Goal: Information Seeking & Learning: Learn about a topic

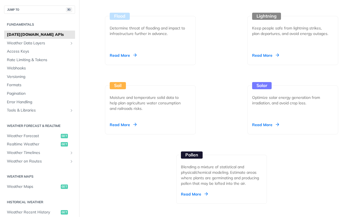
scroll to position [759, 0]
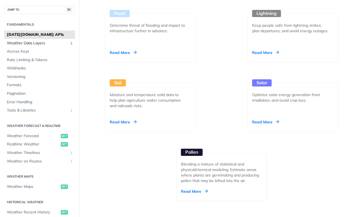
click at [24, 42] on span "Weather Data Layers" at bounding box center [37, 42] width 61 height 5
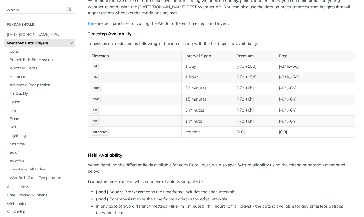
scroll to position [91, 0]
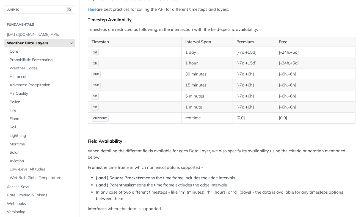
click at [15, 52] on span "Core" at bounding box center [42, 51] width 64 height 5
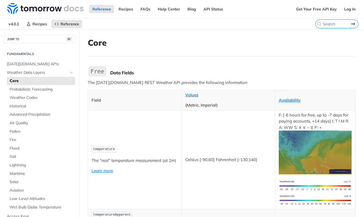
click at [34, 7] on img at bounding box center [45, 8] width 76 height 11
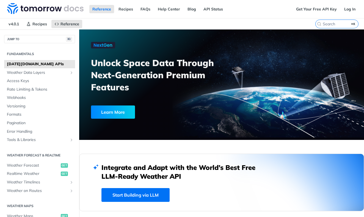
click at [16, 7] on img at bounding box center [45, 8] width 76 height 11
click at [27, 98] on span "Webhooks" at bounding box center [40, 97] width 67 height 5
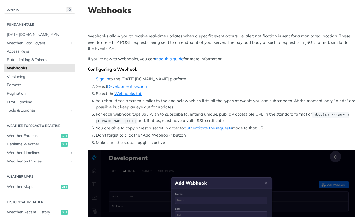
scroll to position [36, 0]
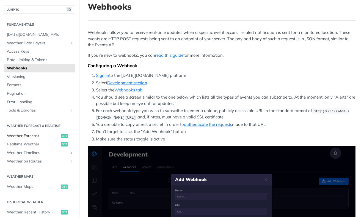
click at [19, 135] on span "Weather Forecast" at bounding box center [33, 135] width 52 height 5
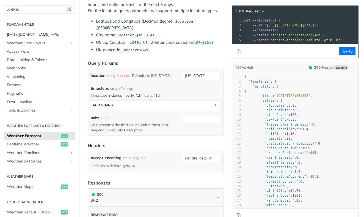
click at [29, 32] on span "[DATE][DOMAIN_NAME] APIs" at bounding box center [40, 34] width 67 height 5
